Goal: Answer question/provide support: Share knowledge or assist other users

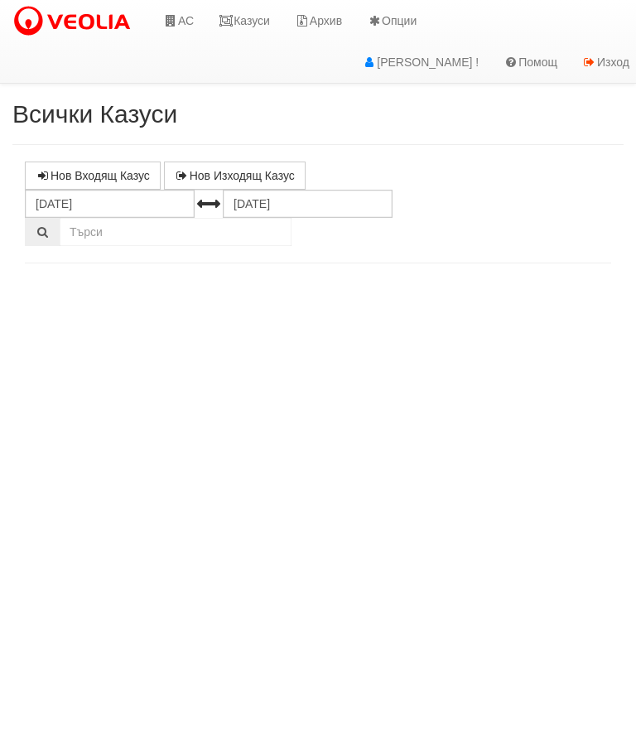
select select "10"
select select "1"
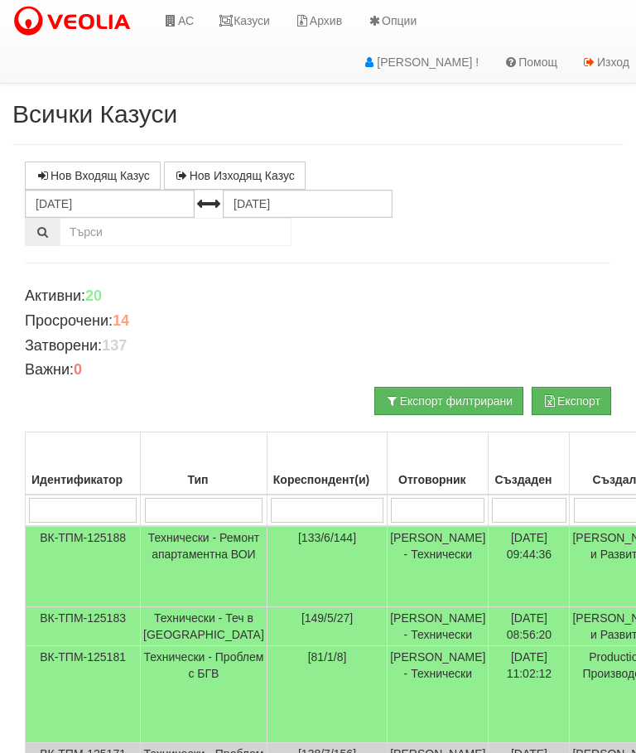
click at [254, 26] on link "Казуси" at bounding box center [244, 20] width 76 height 41
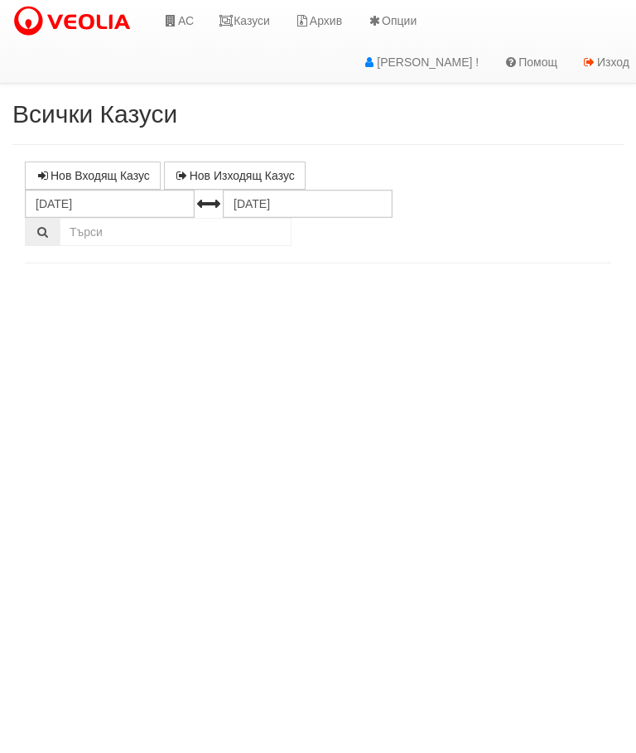
select select "10"
select select "1"
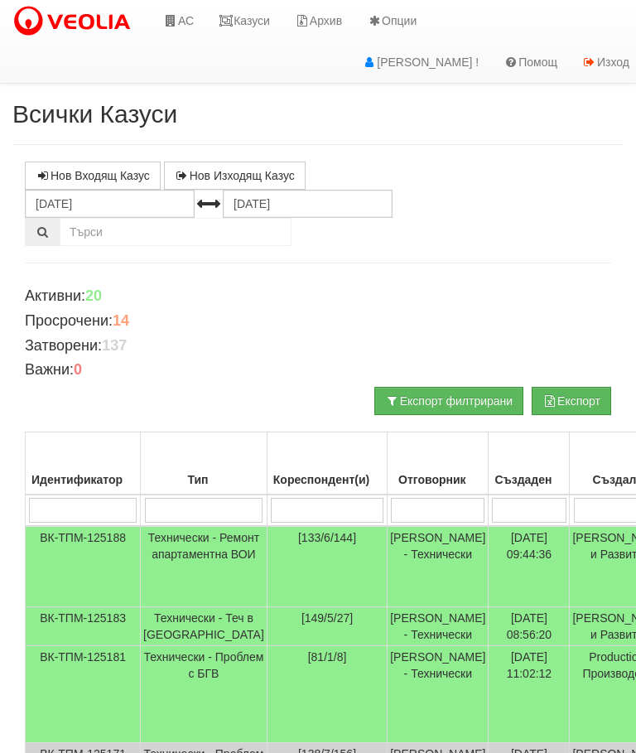
click at [391, 515] on input "search" at bounding box center [438, 510] width 94 height 25
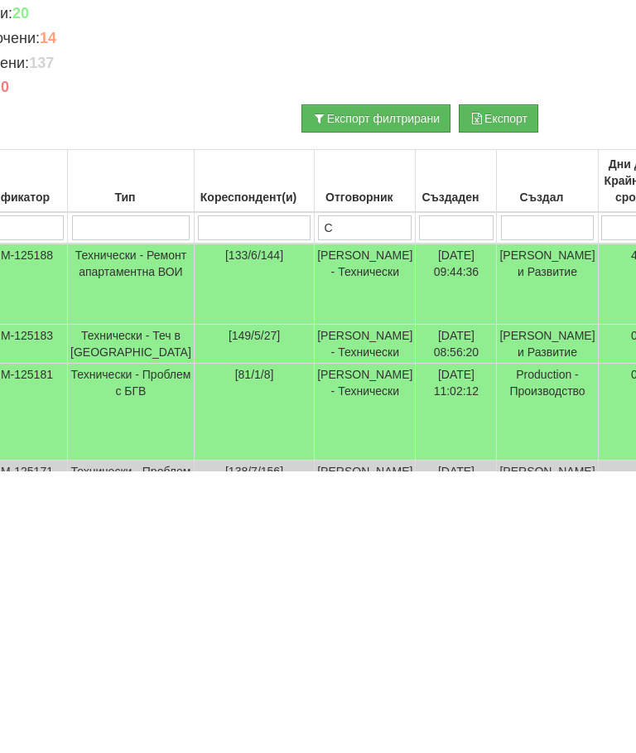
type input "Сл"
type input "Слави"
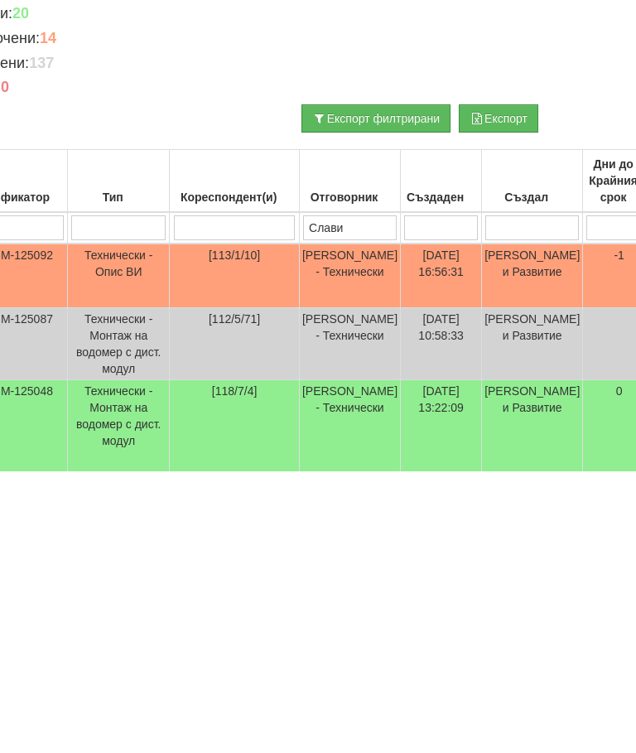
type input "Слави"
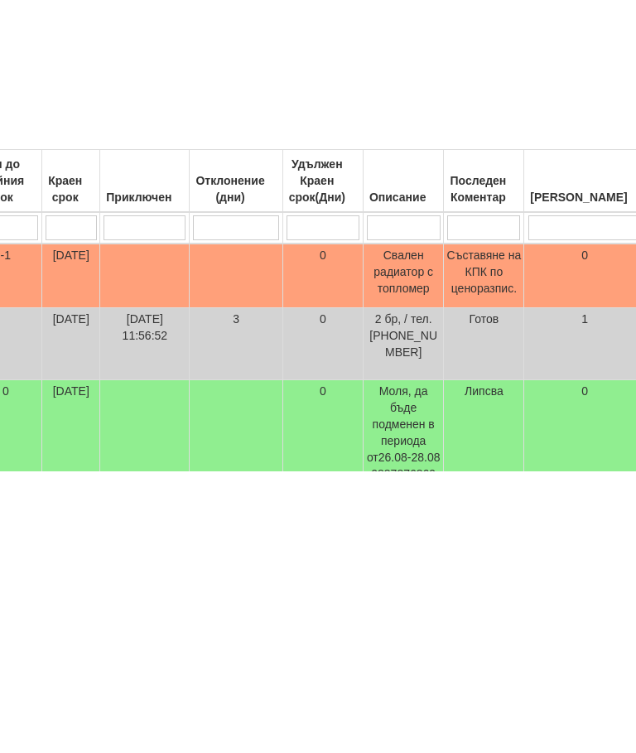
scroll to position [0, 0]
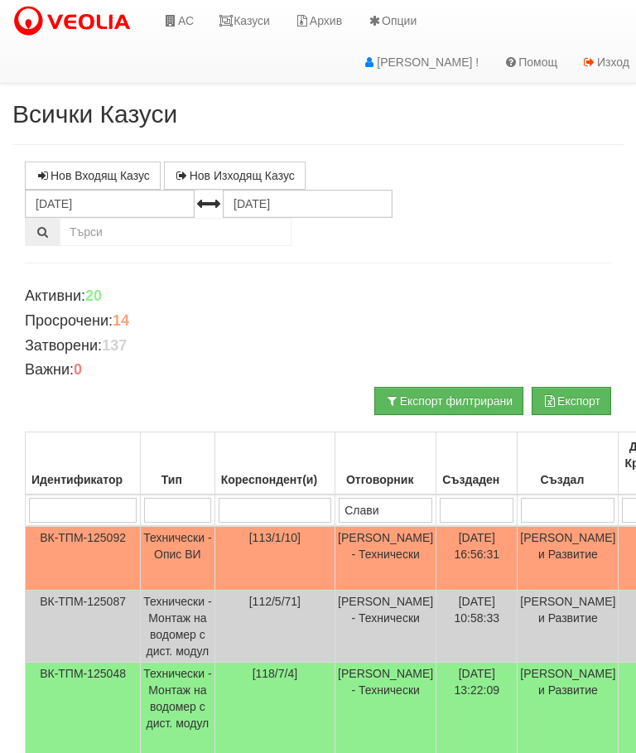
type input "Слави"
click at [259, 19] on link "Казуси" at bounding box center [244, 20] width 76 height 41
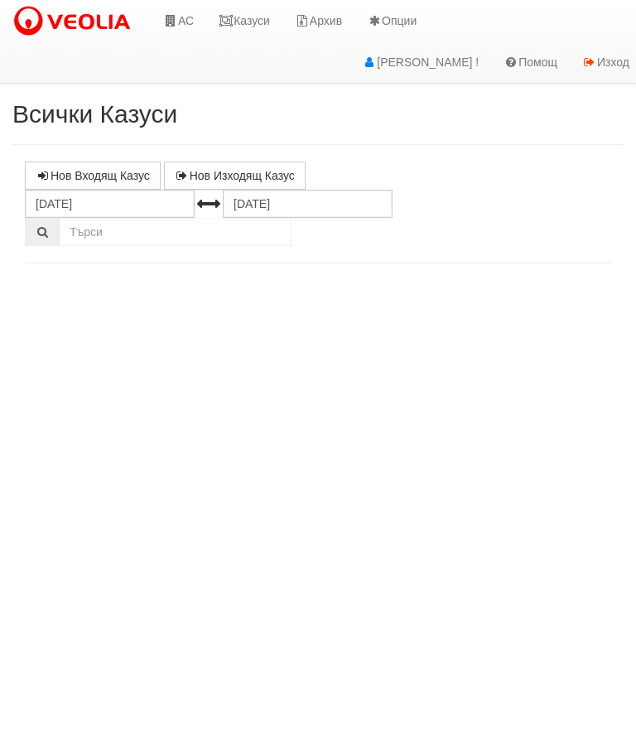
select select "10"
select select "1"
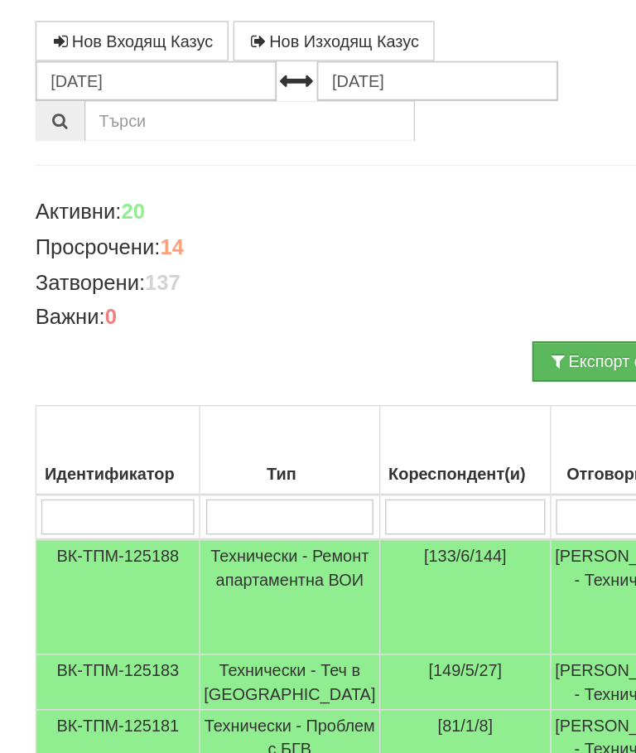
click at [271, 498] on input "search" at bounding box center [327, 510] width 113 height 25
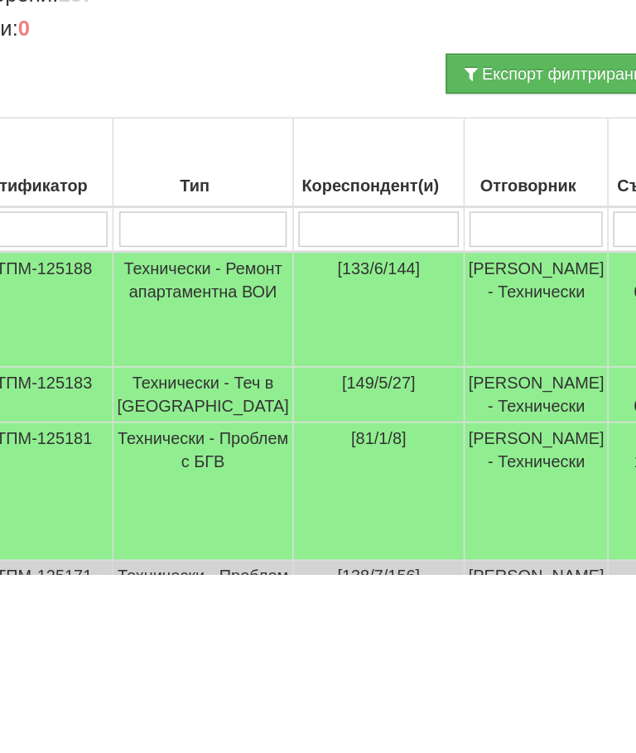
type input "1"
type input "113"
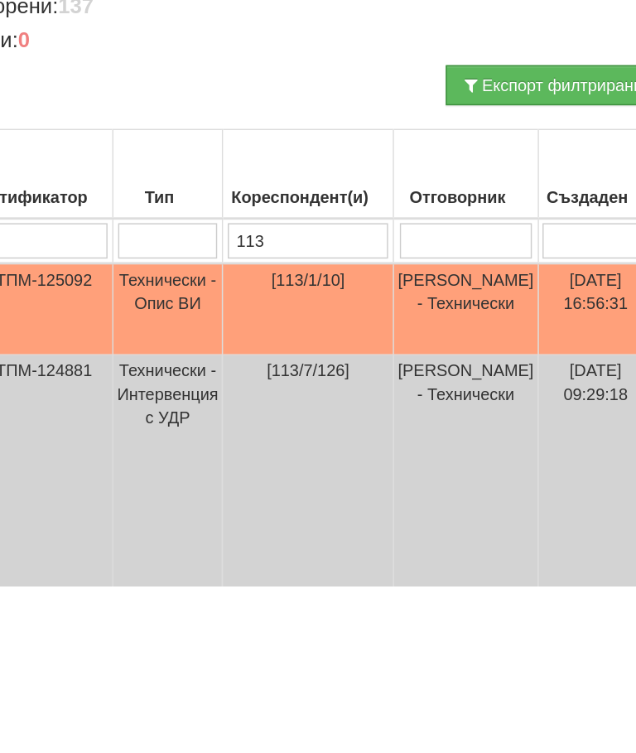
type input "113"
click at [141, 526] on td "Технически - Опис ВИ" at bounding box center [179, 558] width 77 height 65
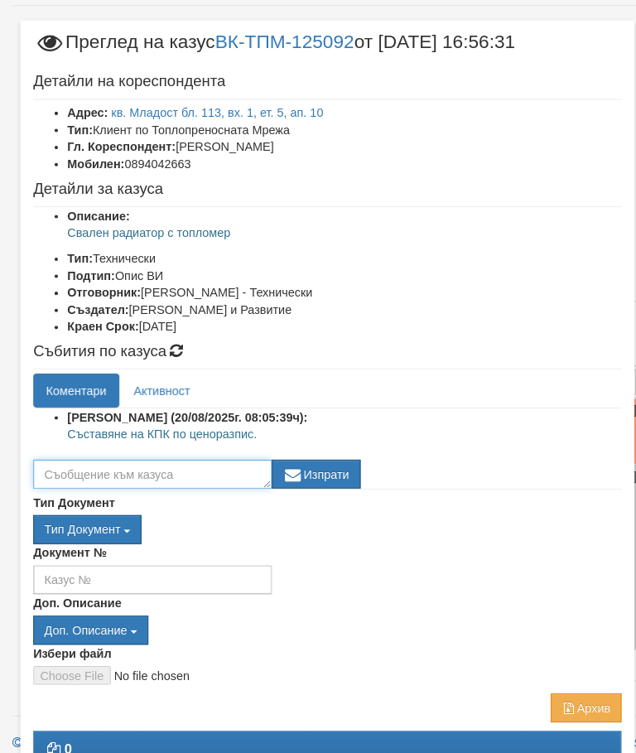
click at [75, 468] on textarea at bounding box center [148, 482] width 232 height 28
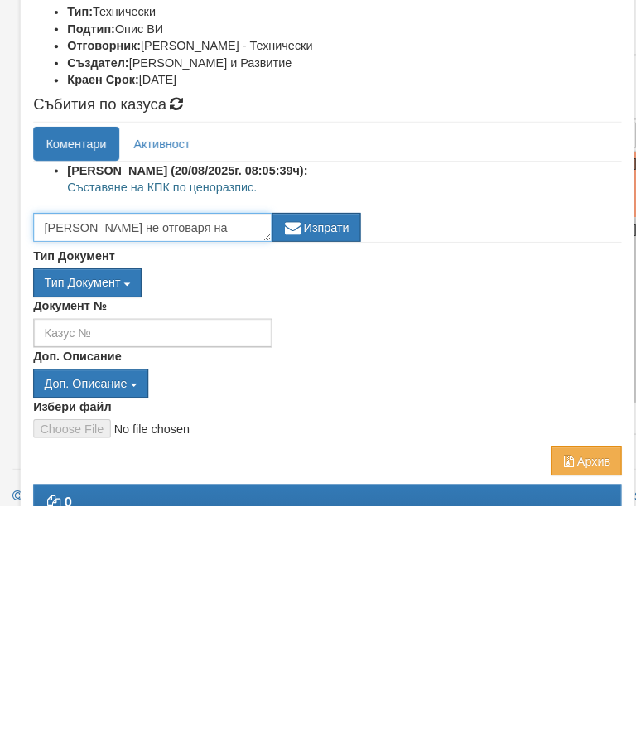
scroll to position [11, 0]
type textarea "Клиента не отговаря на прозвъняването."
click at [321, 468] on button "Изпрати" at bounding box center [307, 482] width 86 height 28
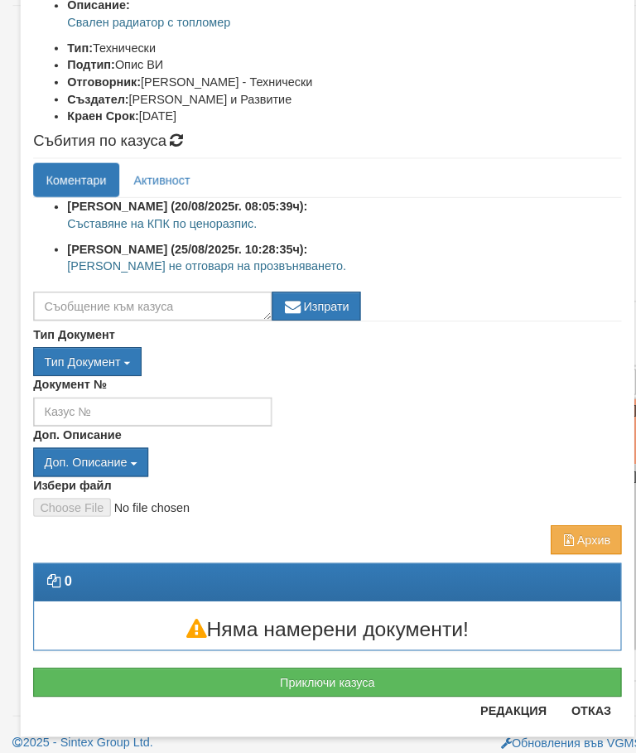
scroll to position [206, 0]
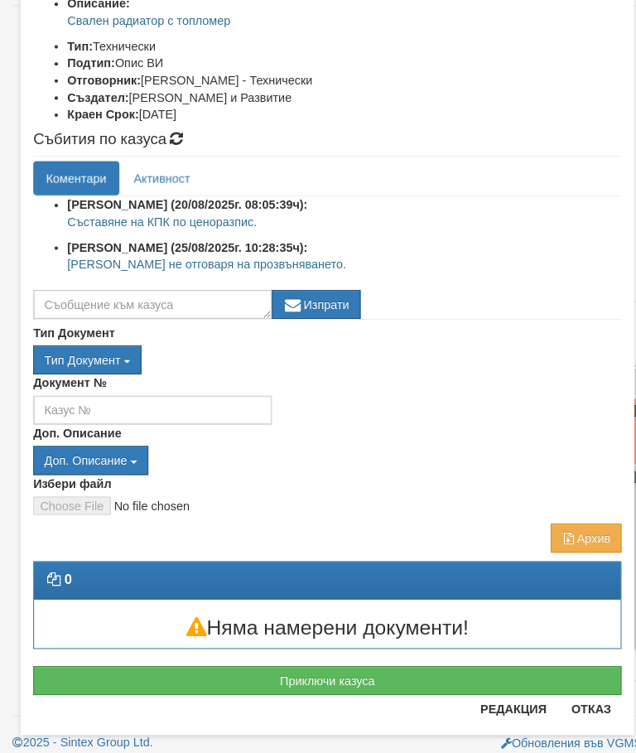
click at [581, 697] on button "Отказ" at bounding box center [574, 710] width 59 height 27
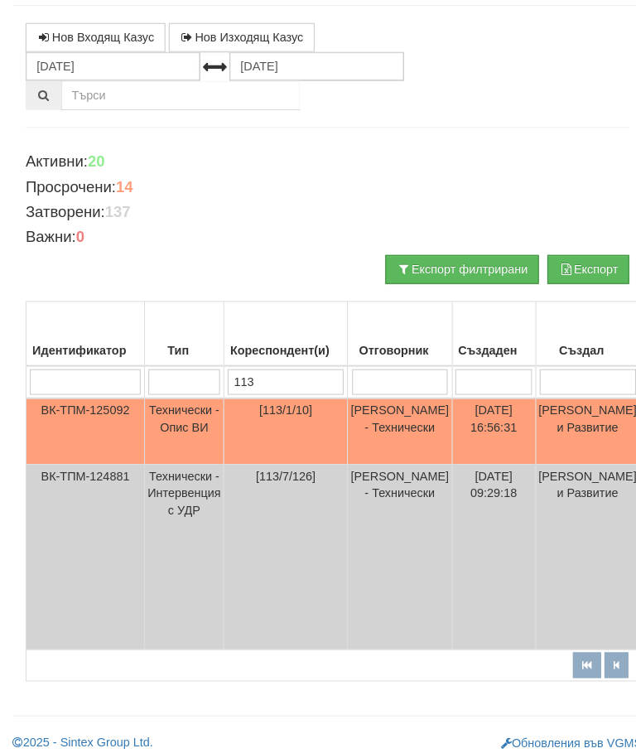
scroll to position [0, 0]
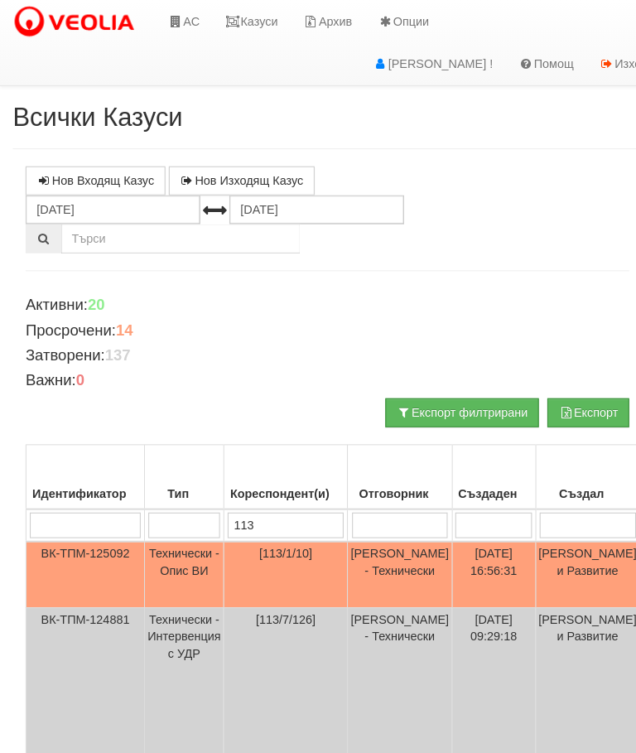
click at [252, 9] on link "Казуси" at bounding box center [244, 20] width 76 height 41
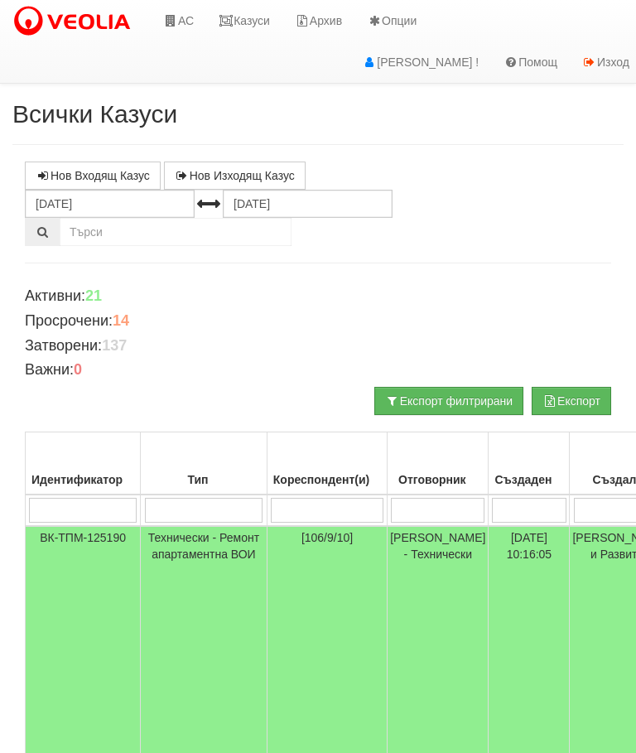
click at [185, 560] on td "Технически - Ремонт апартаментна ВОИ" at bounding box center [204, 674] width 127 height 297
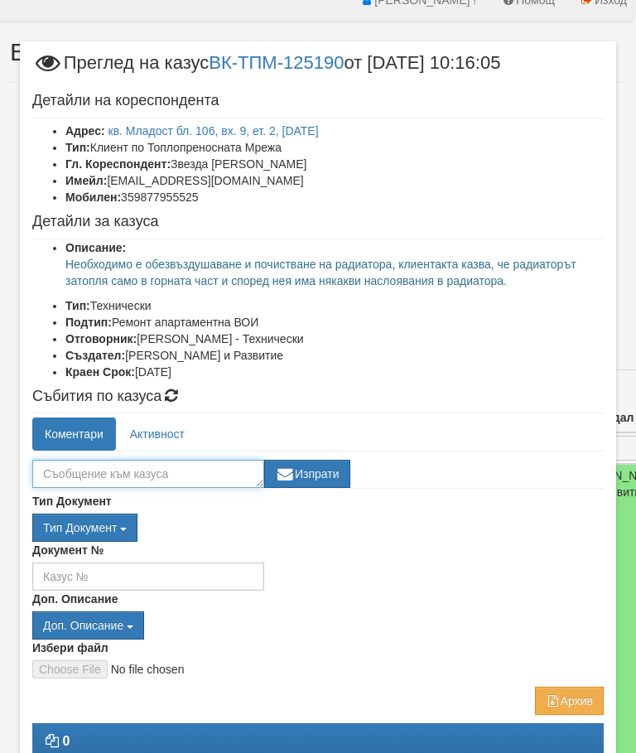
click at [99, 466] on textarea at bounding box center [148, 474] width 232 height 28
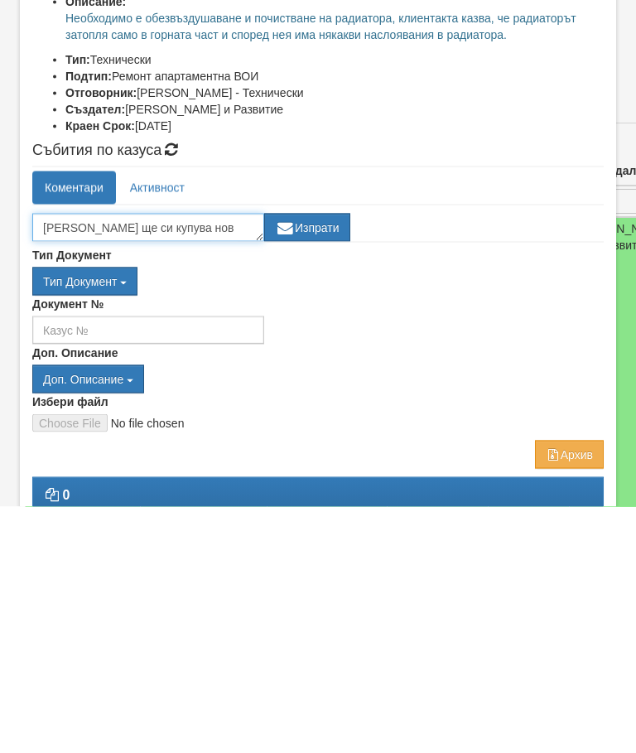
type textarea "[PERSON_NAME] ще си купува нов радиатор"
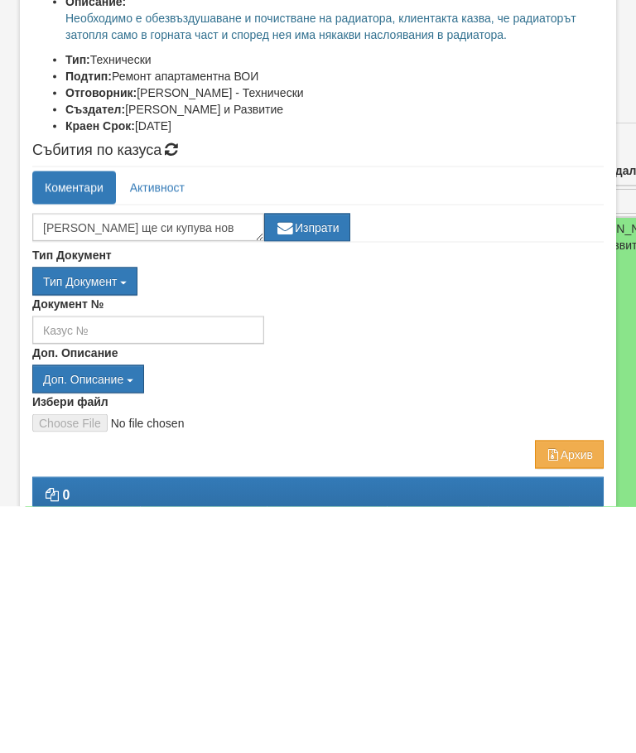
click at [321, 460] on button "Изпрати" at bounding box center [307, 474] width 86 height 28
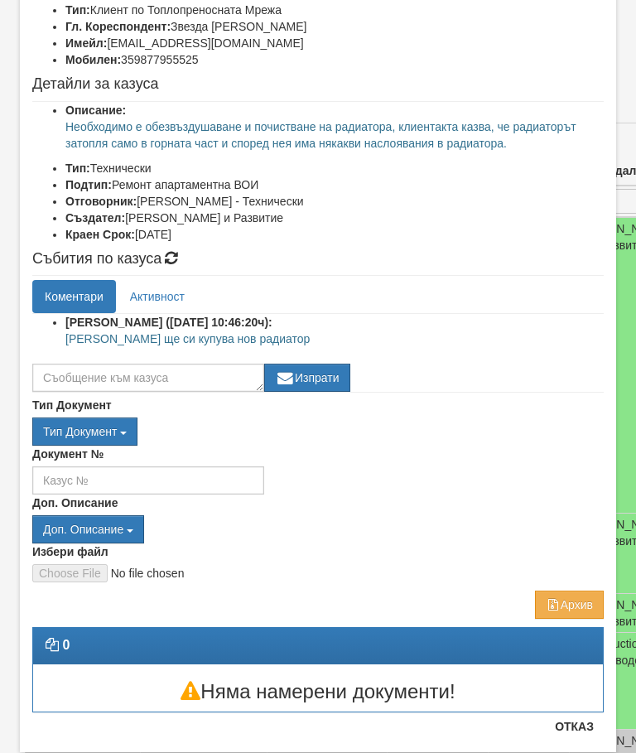
scroll to position [138, 0]
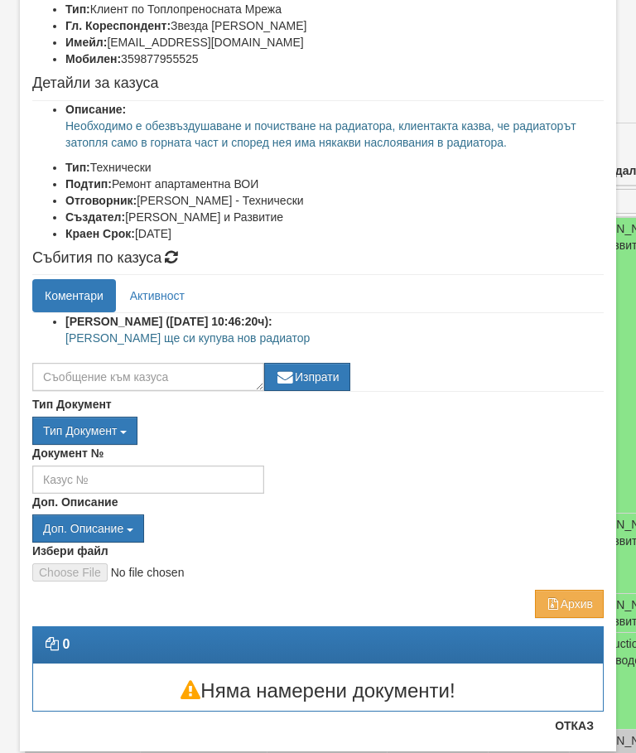
click at [583, 727] on button "Отказ" at bounding box center [574, 726] width 59 height 27
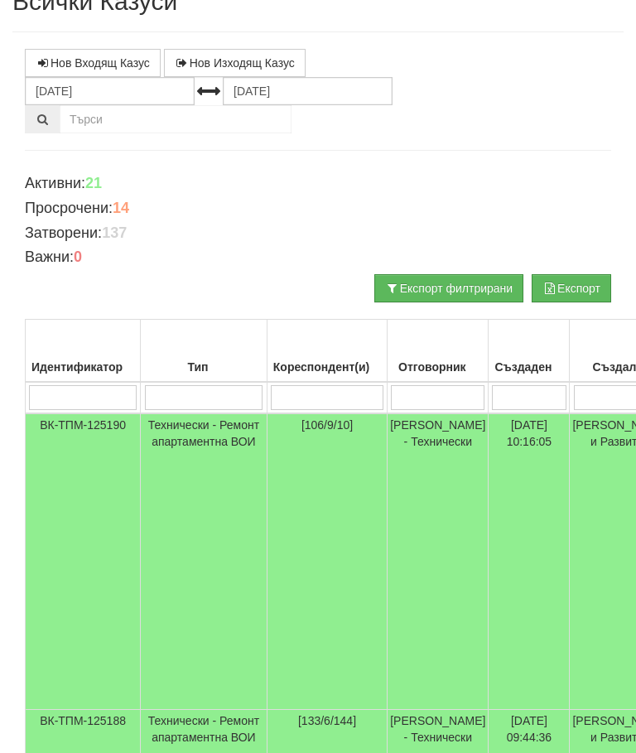
scroll to position [0, 0]
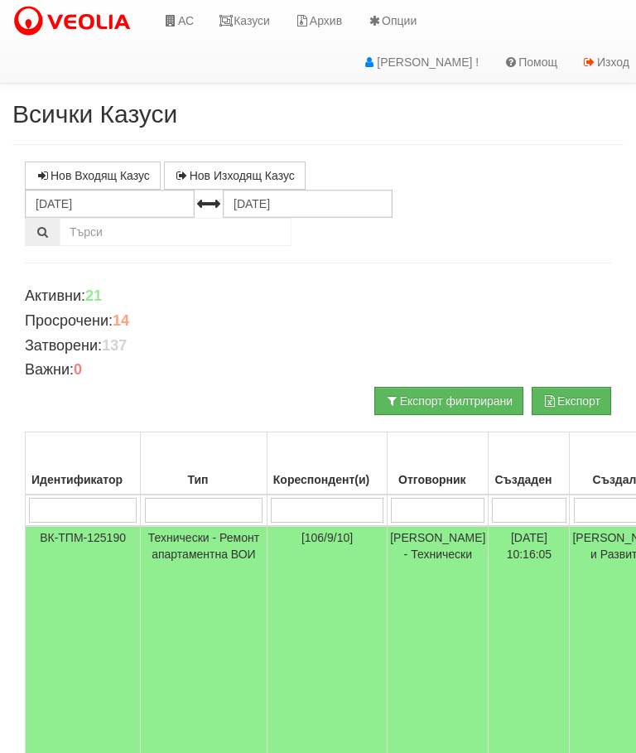
click at [191, 567] on td "Технически - Ремонт апартаментна ВОИ" at bounding box center [204, 674] width 127 height 297
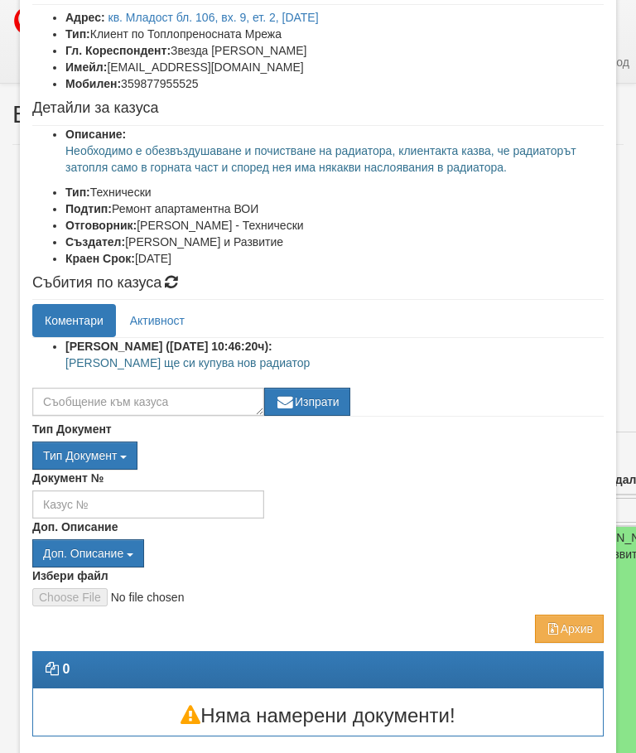
scroll to position [172, 0]
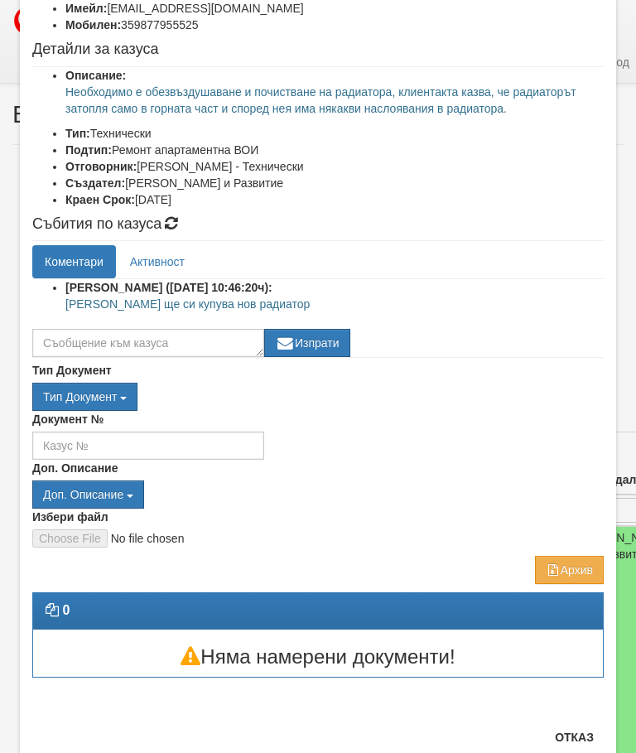
click at [587, 738] on button "Отказ" at bounding box center [574, 737] width 59 height 27
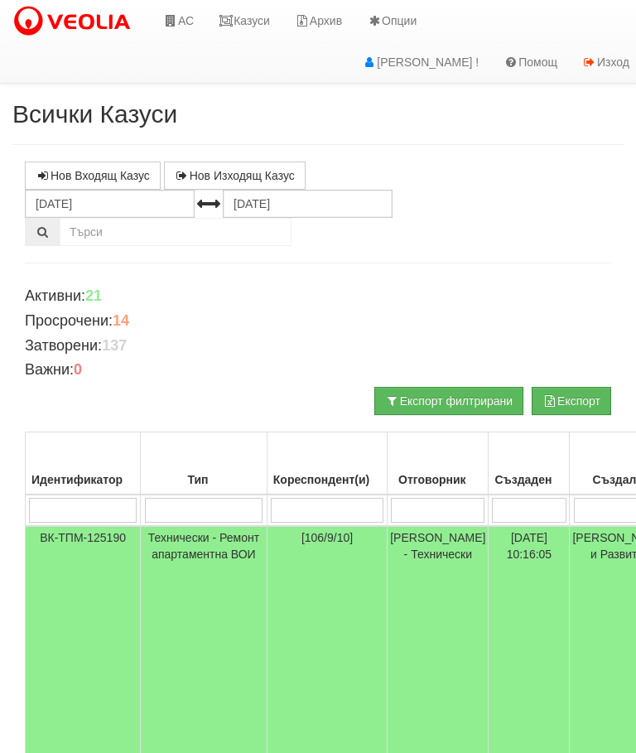
click at [271, 505] on input "search" at bounding box center [327, 510] width 113 height 25
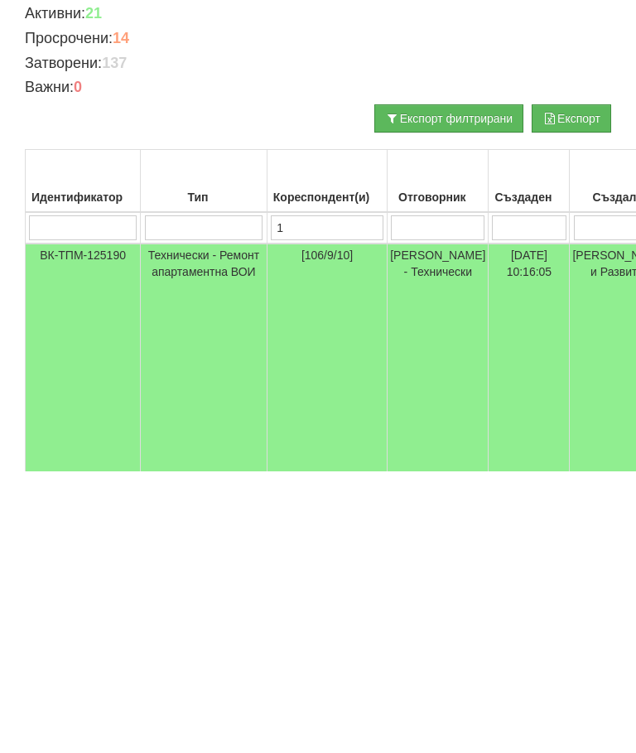
type input "11"
type input "113"
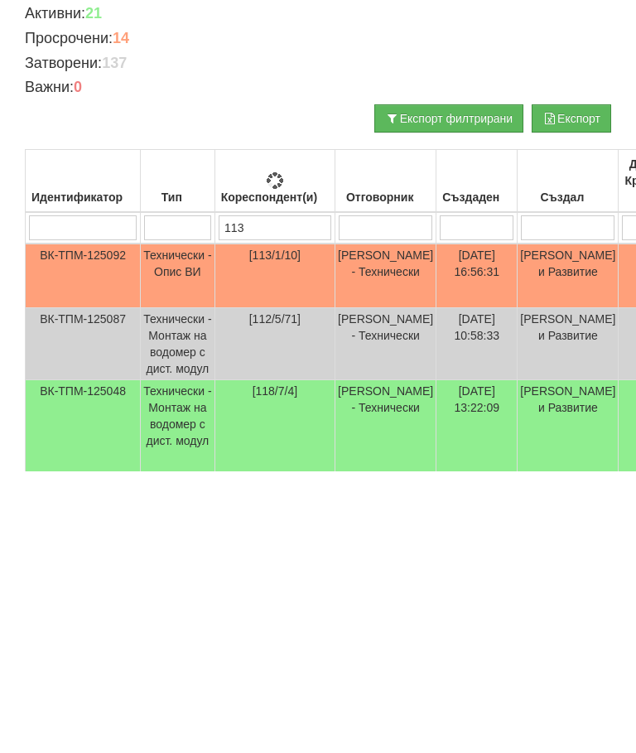
type input "113"
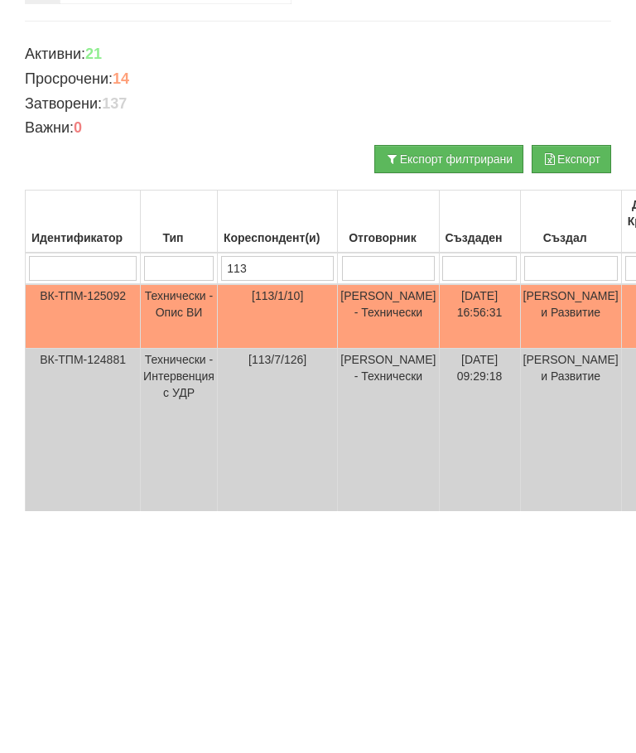
type input "113"
click at [180, 526] on td "Технически - Опис ВИ" at bounding box center [179, 558] width 77 height 65
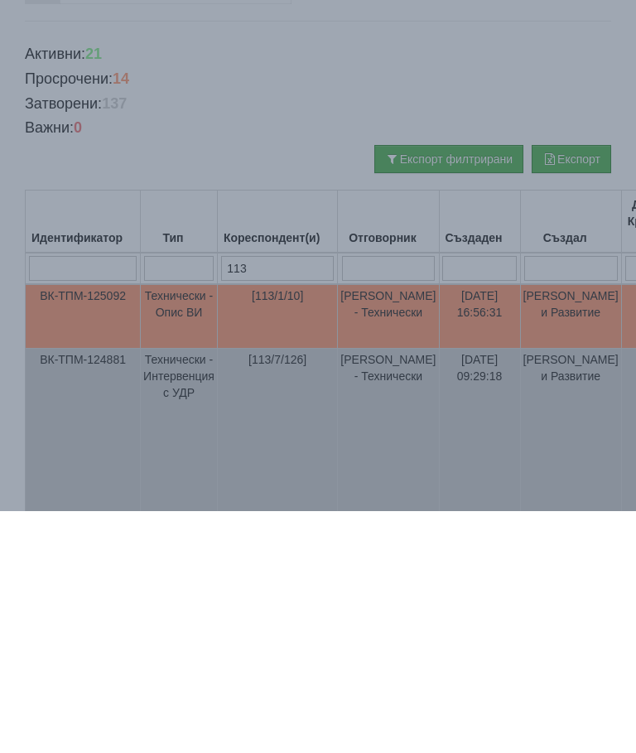
scroll to position [118, 0]
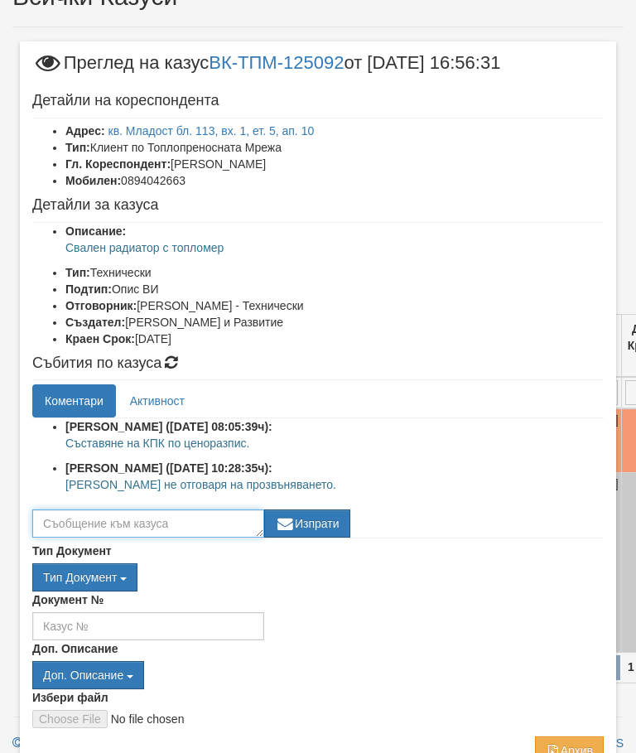
click at [79, 524] on textarea at bounding box center [148, 524] width 232 height 28
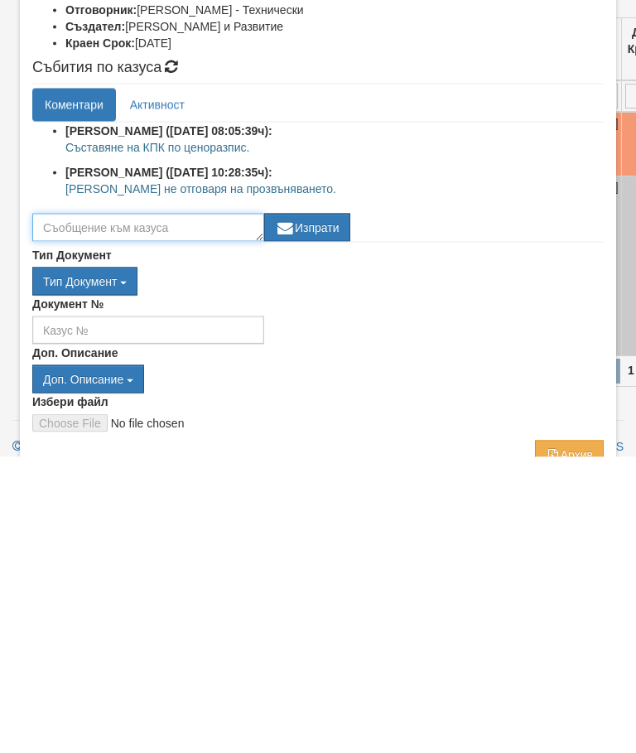
click at [81, 510] on textarea at bounding box center [148, 524] width 232 height 28
click at [99, 510] on textarea at bounding box center [148, 524] width 232 height 28
type textarea "2"
type textarea "За 28.08 в 10:30 ч."
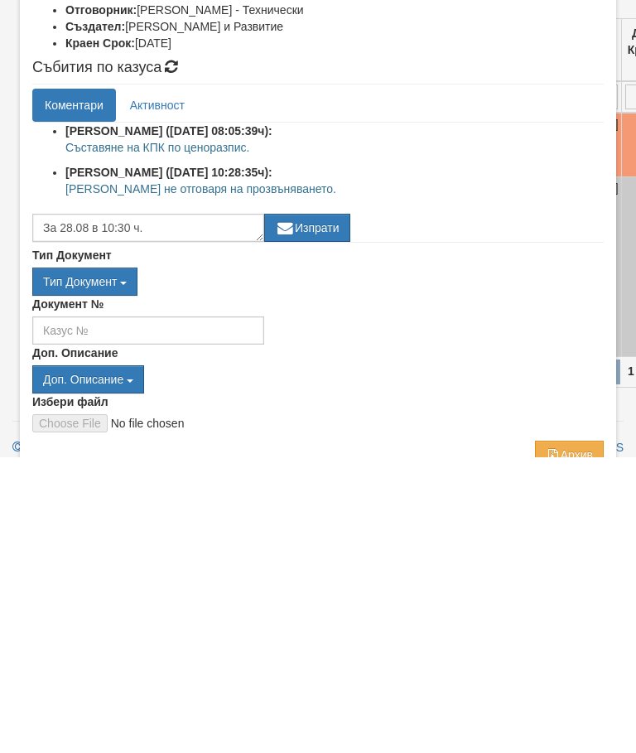
click at [326, 510] on button "Изпрати" at bounding box center [307, 524] width 86 height 28
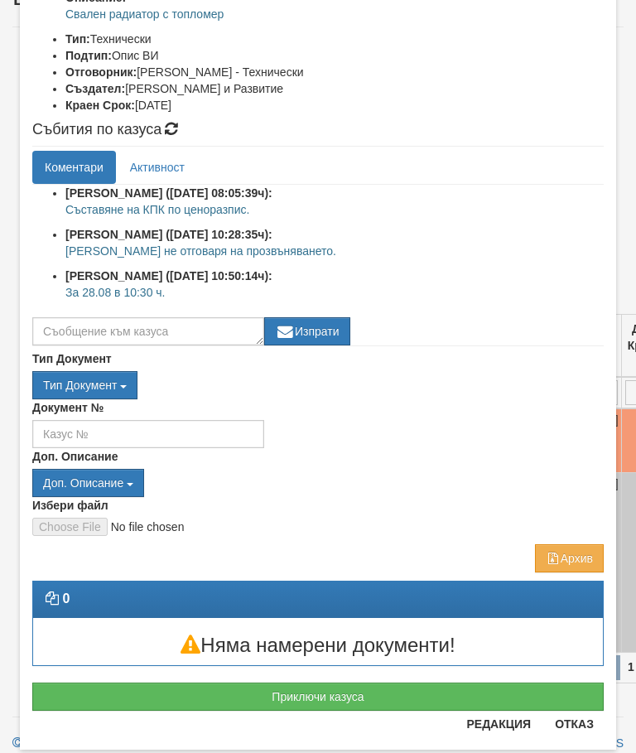
scroll to position [241, 0]
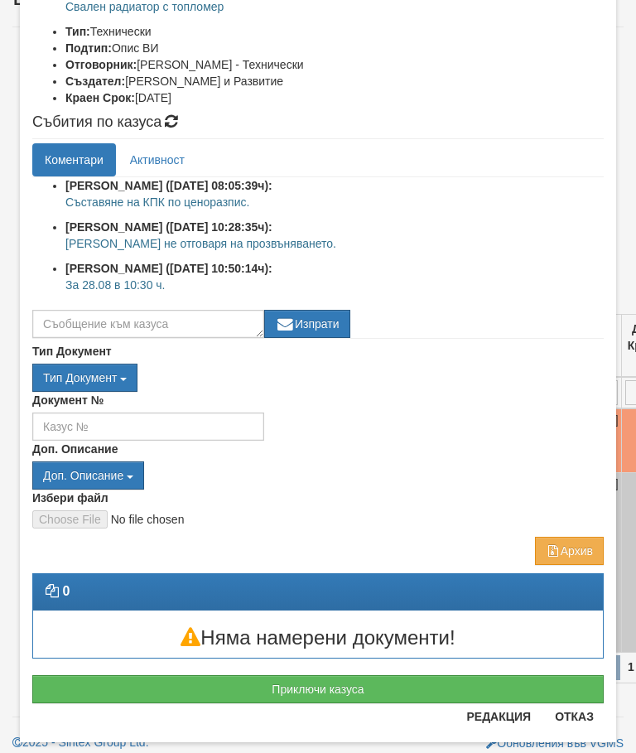
click at [574, 725] on button "Отказ" at bounding box center [574, 716] width 59 height 27
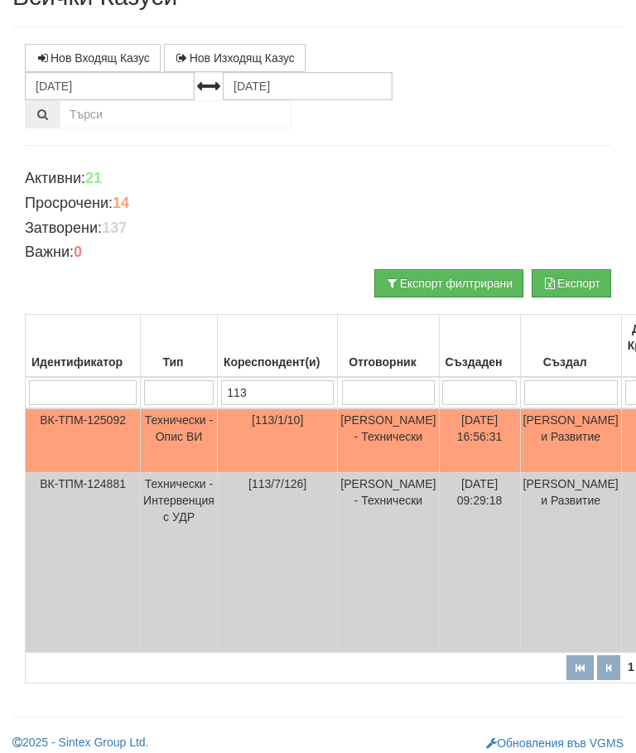
click at [268, 384] on input "113" at bounding box center [277, 392] width 113 height 25
type input "1"
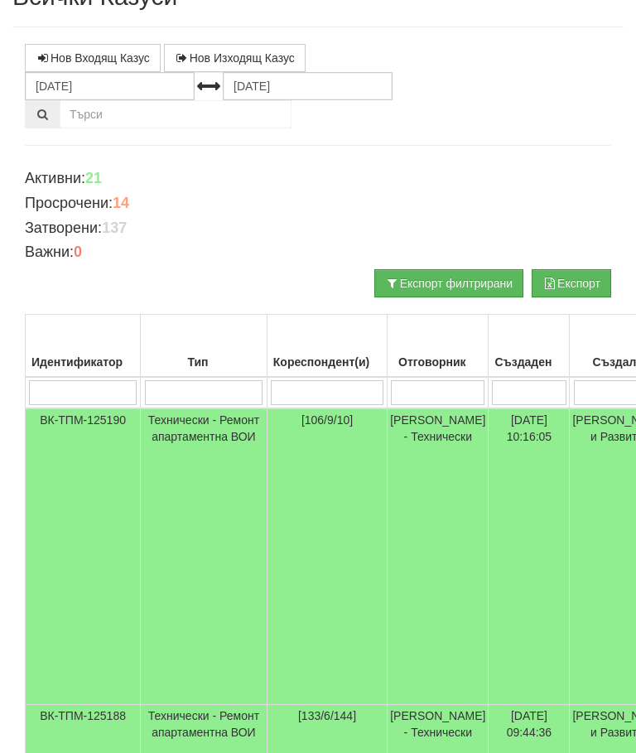
type input "1"
type input "118"
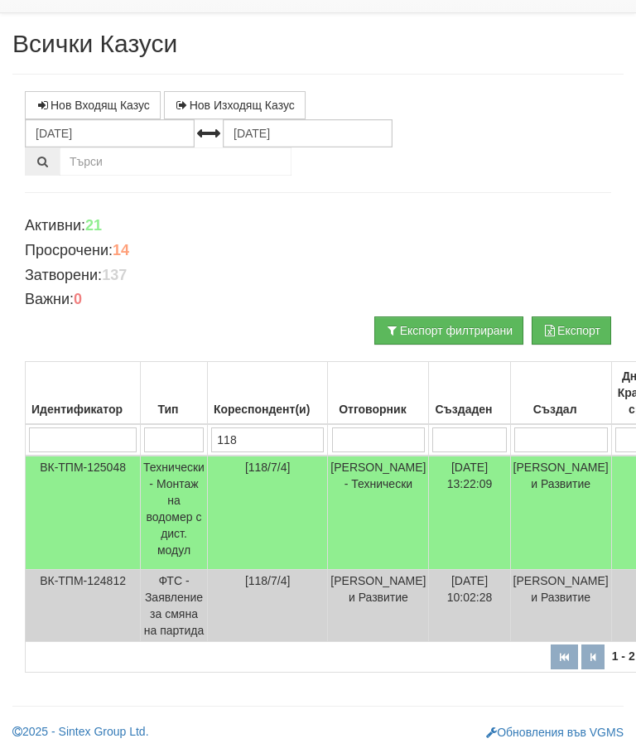
scroll to position [68, 0]
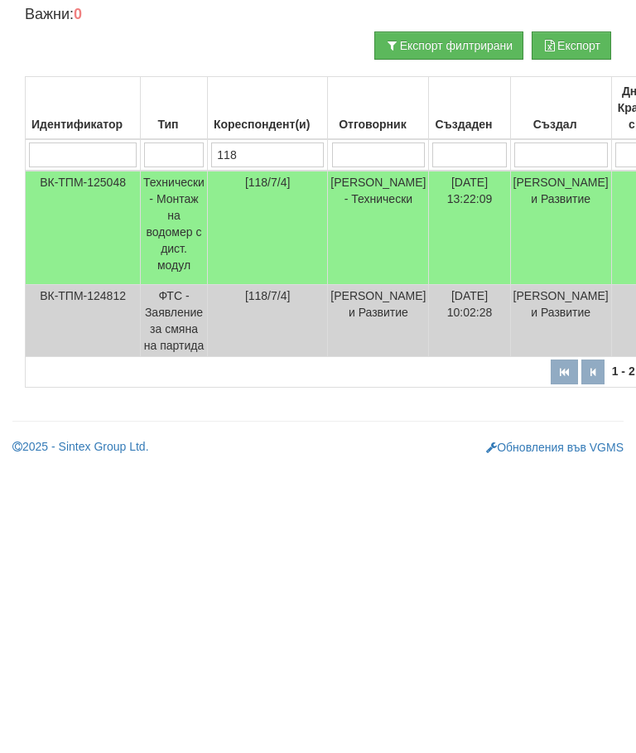
type input "118"
click at [165, 458] on td "Технически - Монтаж на водомер с дист. модул" at bounding box center [174, 515] width 67 height 114
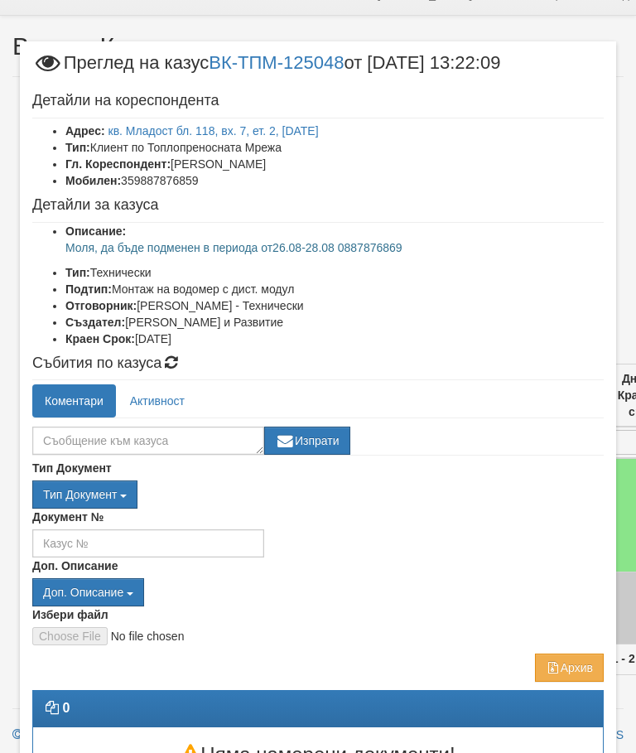
click at [356, 300] on li "Отговорник: Слави Славов - Технически" at bounding box center [334, 305] width 539 height 17
click at [56, 434] on textarea at bounding box center [148, 441] width 232 height 28
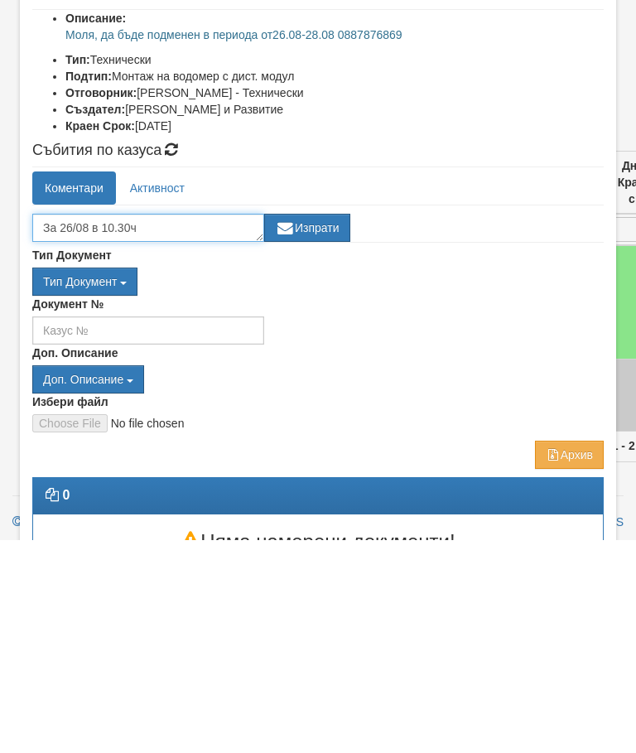
type textarea "За 26/08 в 10.30ч"
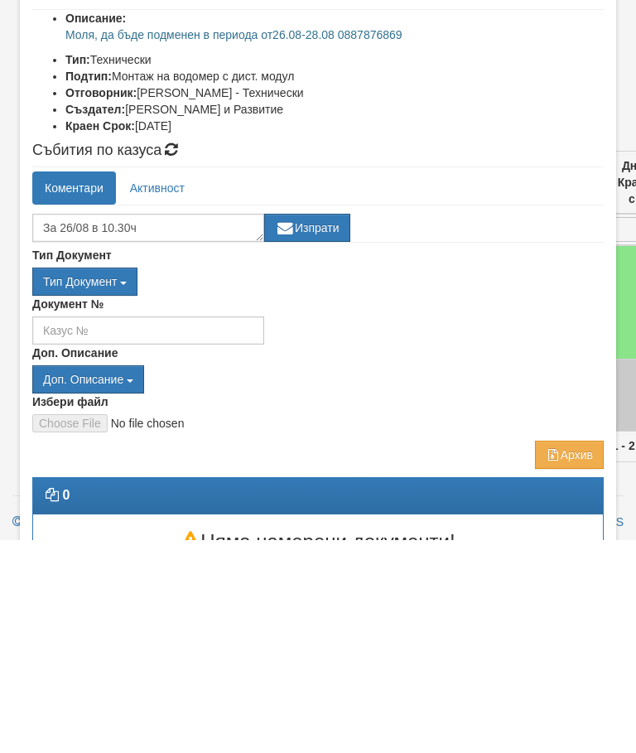
click at [316, 427] on button "Изпрати" at bounding box center [307, 441] width 86 height 28
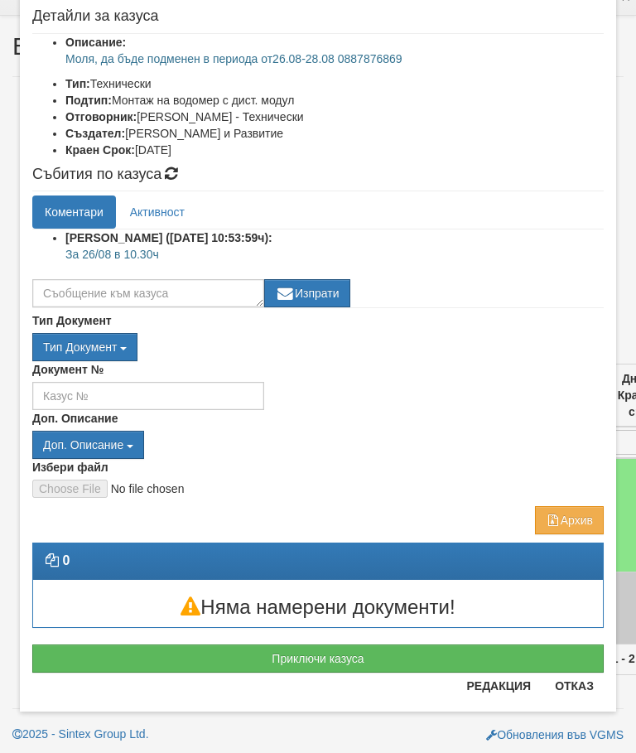
scroll to position [189, 0]
click at [573, 685] on button "Отказ" at bounding box center [574, 686] width 59 height 27
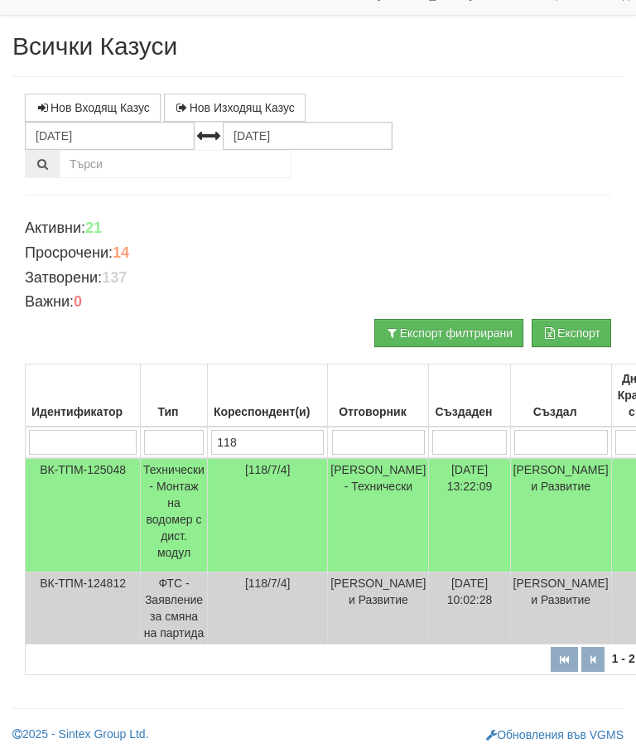
scroll to position [0, 0]
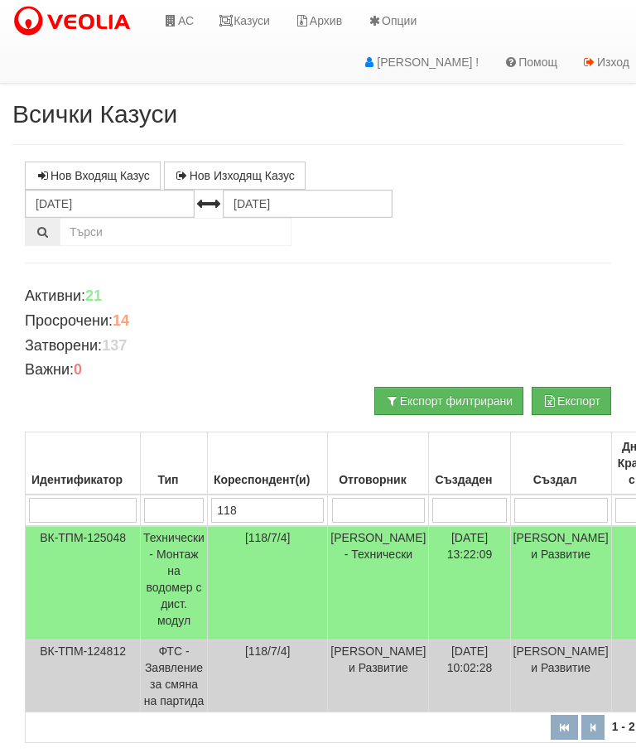
click at [253, 23] on link "Казуси" at bounding box center [244, 20] width 76 height 41
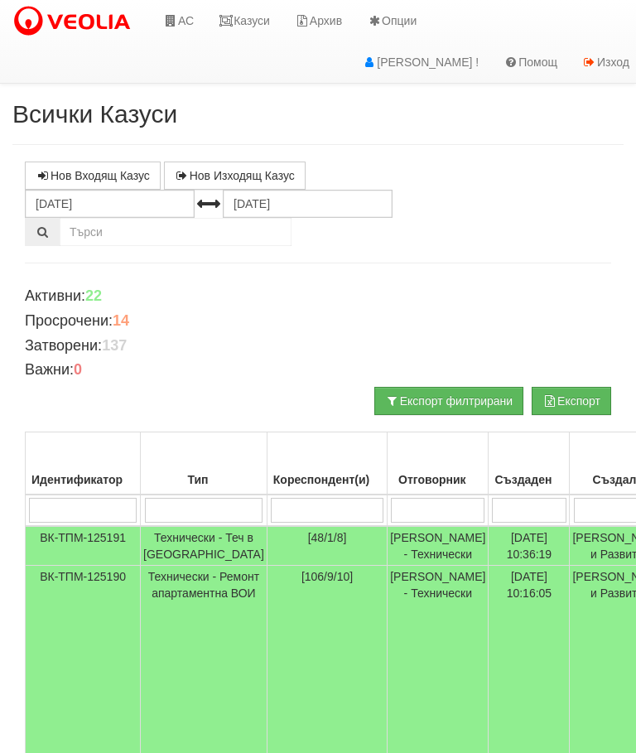
click at [178, 545] on td "Технически - Теч в [GEOGRAPHIC_DATA]" at bounding box center [204, 546] width 127 height 40
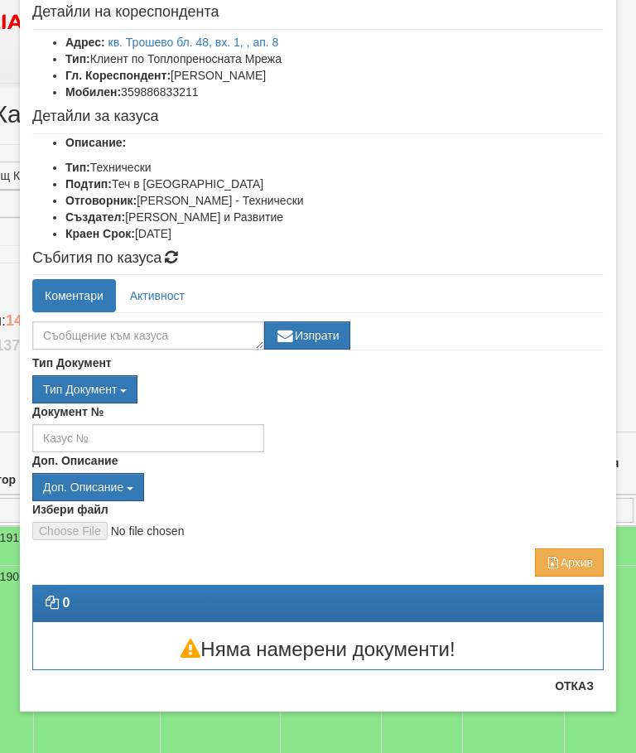
scroll to position [0, 108]
click at [583, 689] on button "Отказ" at bounding box center [574, 686] width 59 height 27
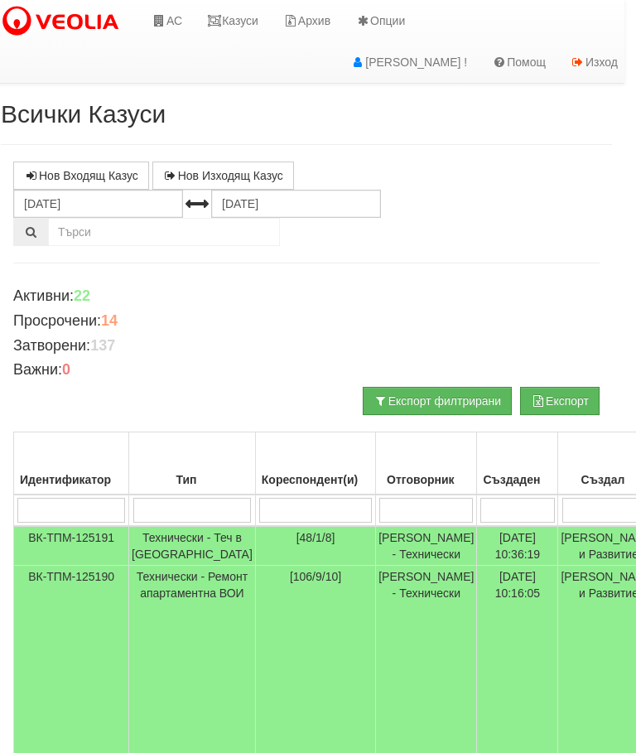
scroll to position [0, 0]
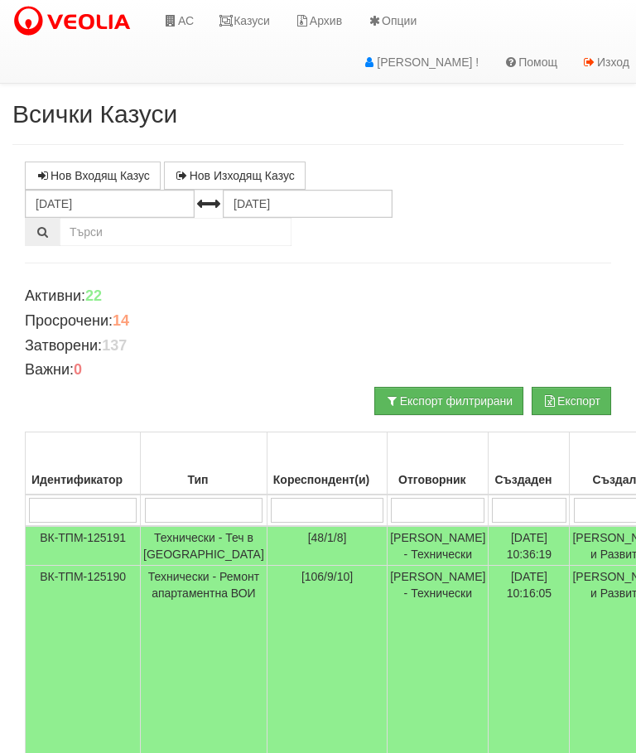
click at [254, 20] on link "Казуси" at bounding box center [244, 20] width 76 height 41
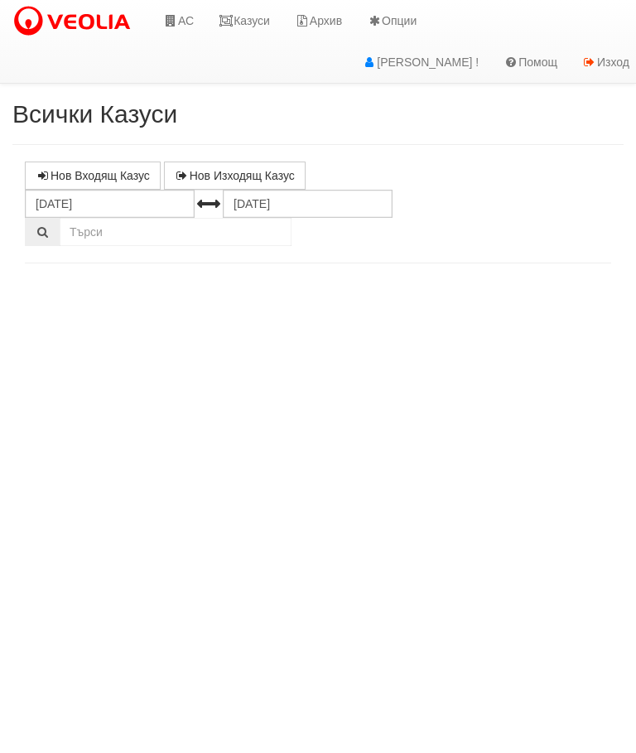
select select "10"
select select "1"
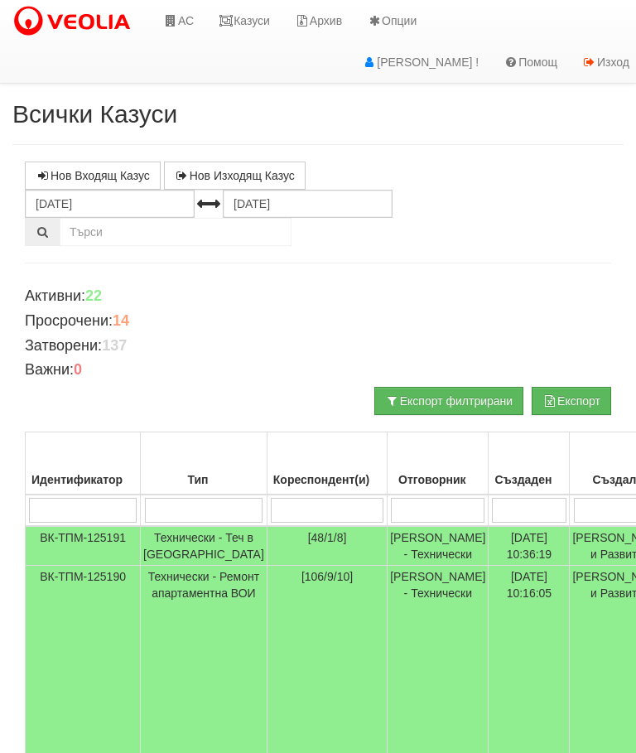
click at [249, 7] on link "Казуси" at bounding box center [244, 20] width 76 height 41
click at [244, 31] on link "Казуси" at bounding box center [244, 20] width 76 height 41
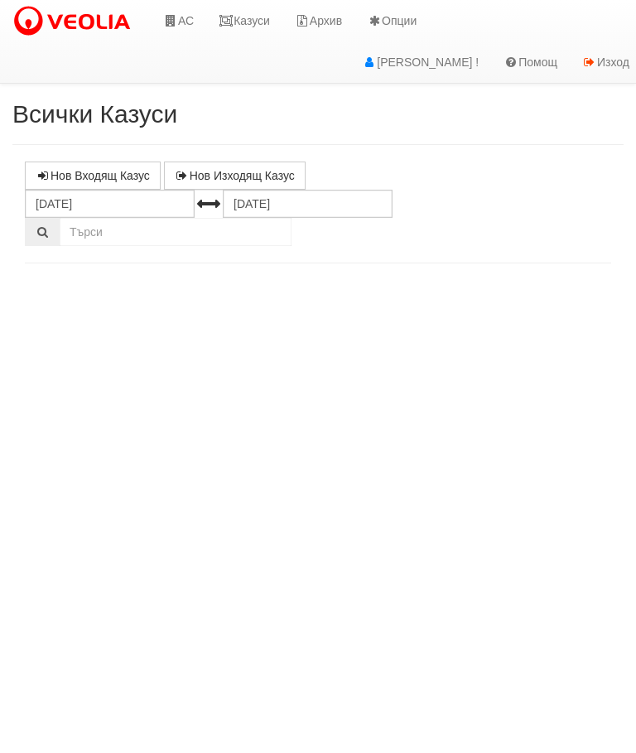
select select "10"
select select "1"
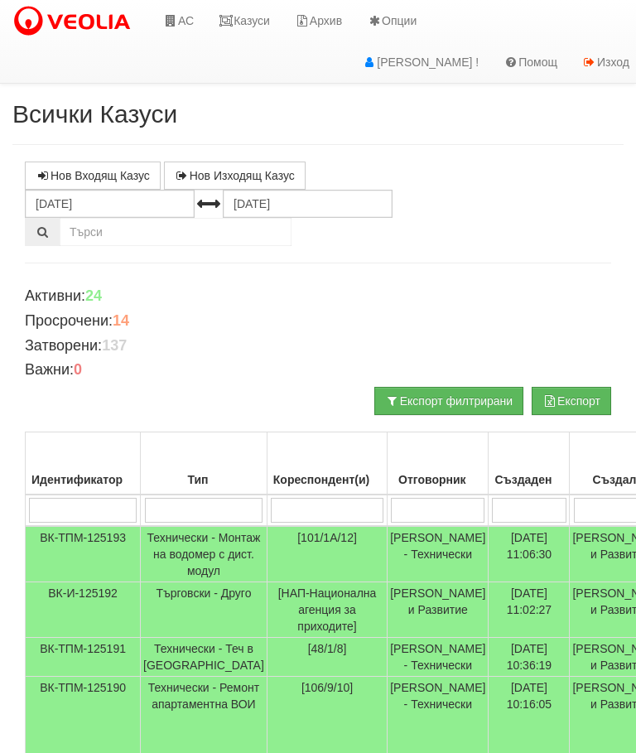
click at [186, 18] on link "АС" at bounding box center [179, 20] width 56 height 41
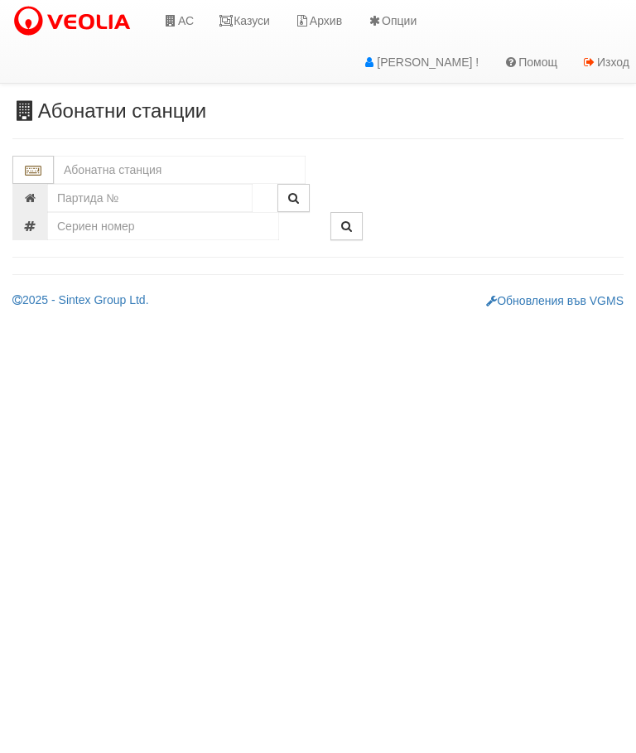
click at [72, 152] on div "Абонатни станции" at bounding box center [318, 204] width 636 height 209
click at [72, 172] on input "text" at bounding box center [180, 170] width 252 height 28
type input "101"
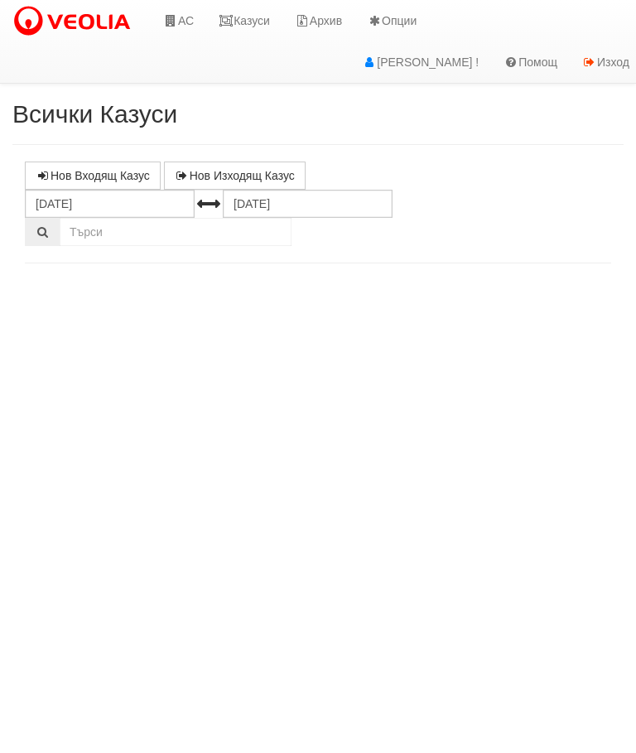
select select "10"
select select "1"
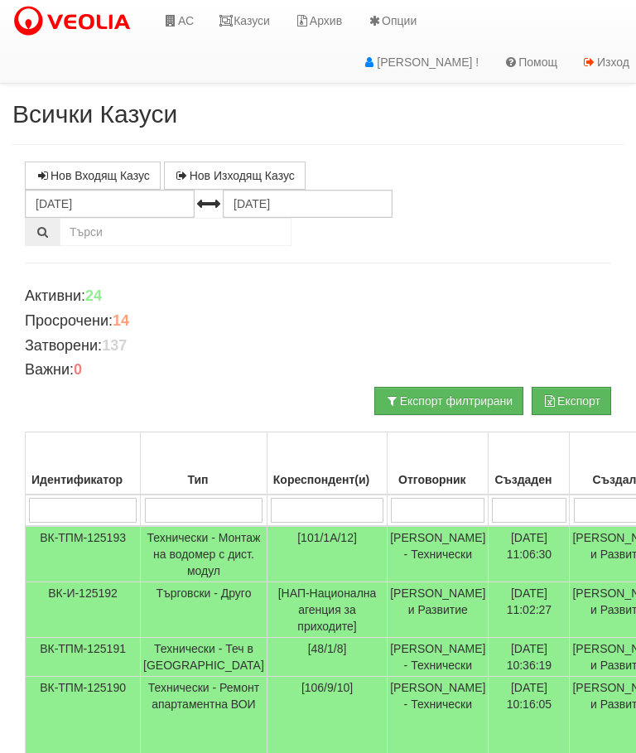
click at [253, 20] on link "Казуси" at bounding box center [244, 20] width 76 height 41
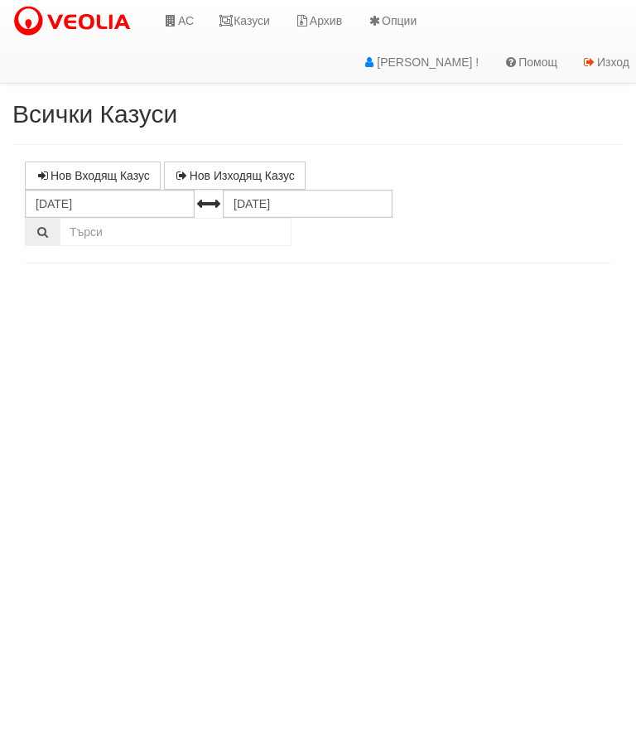
select select "10"
select select "1"
